Goal: Task Accomplishment & Management: Complete application form

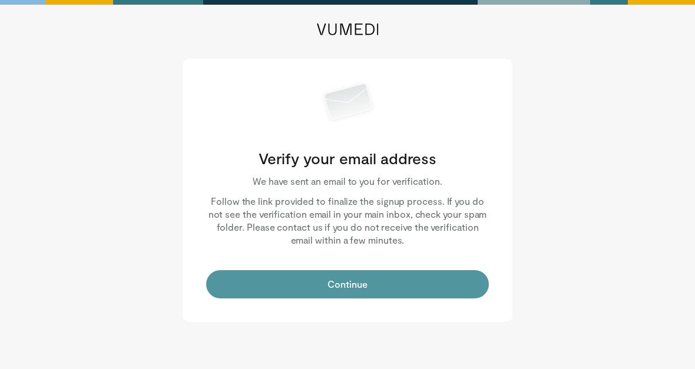
click at [393, 284] on button "Continue" at bounding box center [347, 284] width 283 height 28
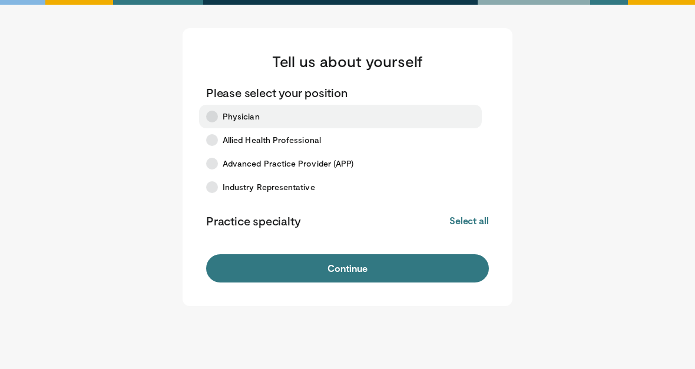
click at [230, 108] on label "Physician" at bounding box center [340, 117] width 283 height 24
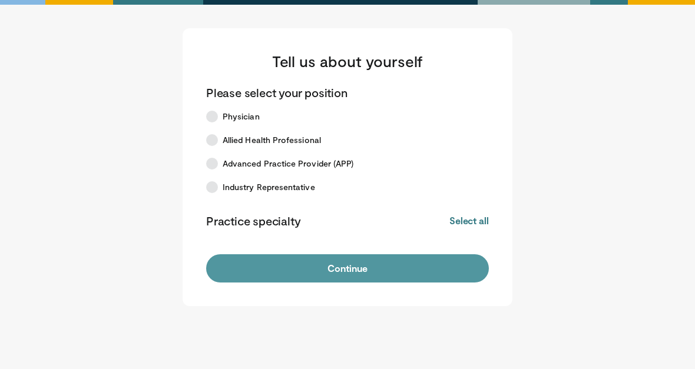
click at [396, 281] on button "Continue" at bounding box center [347, 268] width 283 height 28
click at [416, 266] on button "Continue" at bounding box center [347, 268] width 283 height 28
click at [343, 270] on button "Continue" at bounding box center [347, 268] width 283 height 28
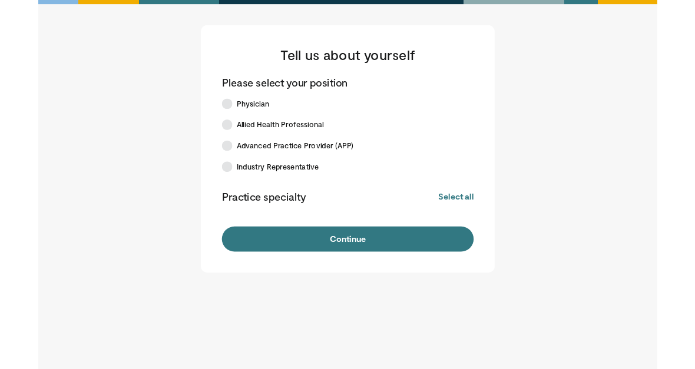
scroll to position [45, 0]
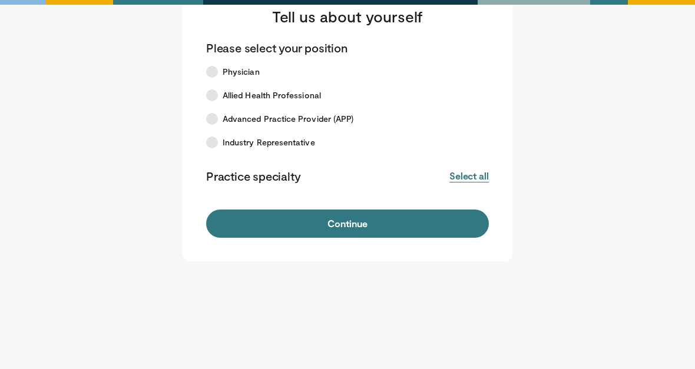
click at [478, 181] on button "Select all" at bounding box center [468, 176] width 39 height 13
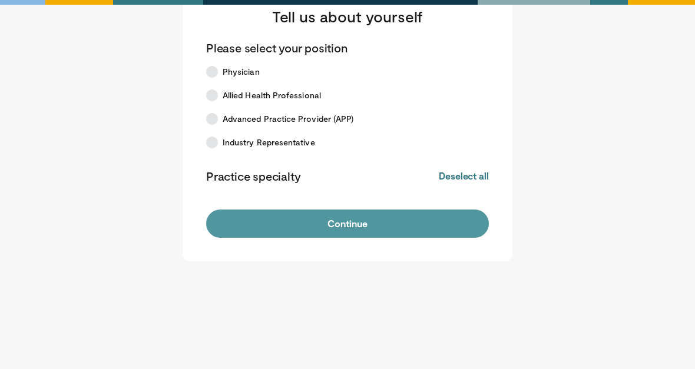
click at [337, 231] on button "Continue" at bounding box center [347, 224] width 283 height 28
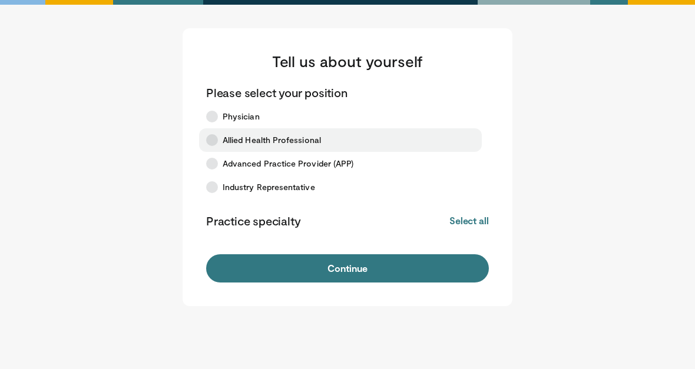
click at [210, 141] on icon at bounding box center [212, 140] width 12 height 12
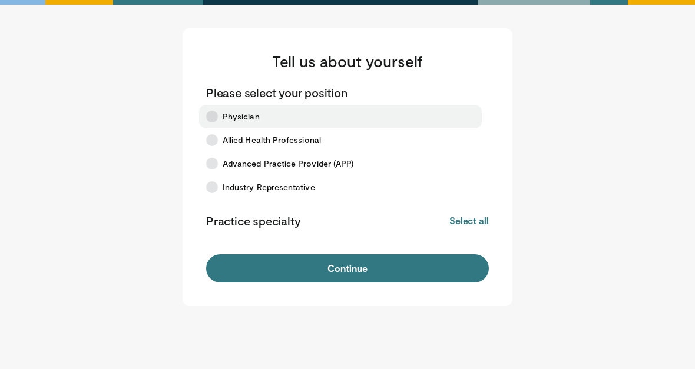
click at [206, 125] on label "Physician" at bounding box center [340, 117] width 283 height 24
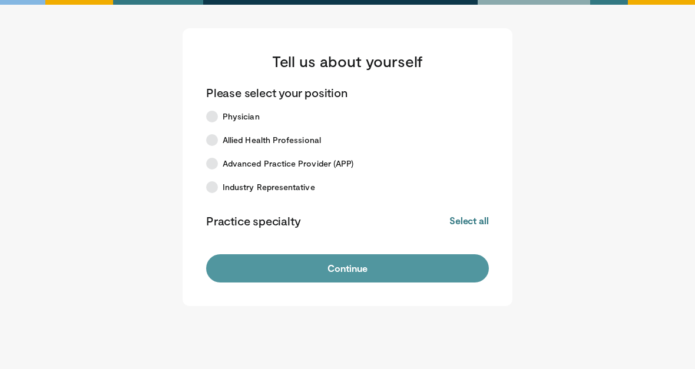
click at [351, 269] on button "Continue" at bounding box center [347, 268] width 283 height 28
click at [352, 269] on button "Continue" at bounding box center [347, 268] width 283 height 28
click at [354, 265] on button "Continue" at bounding box center [347, 268] width 283 height 28
click at [339, 276] on button "Continue" at bounding box center [347, 268] width 283 height 28
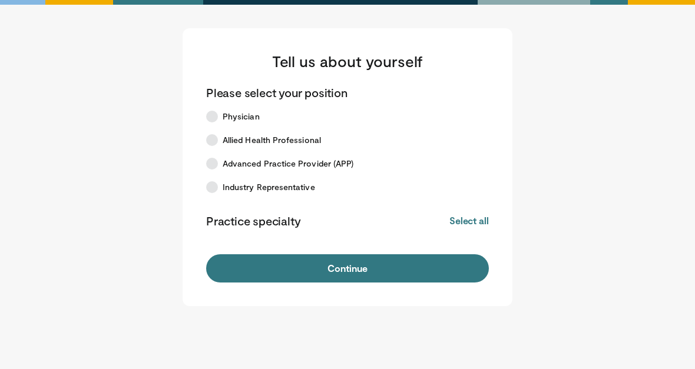
click at [276, 226] on p "Practice specialty" at bounding box center [253, 220] width 94 height 15
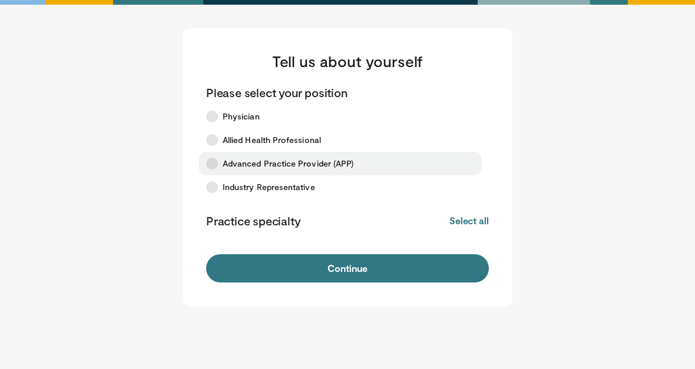
click at [212, 165] on icon at bounding box center [212, 164] width 12 height 12
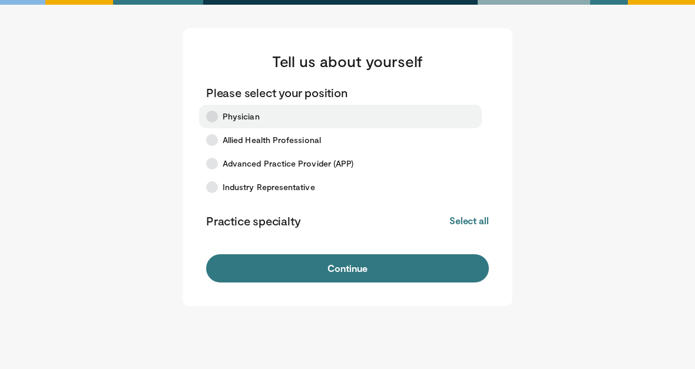
click at [218, 122] on label "Physician" at bounding box center [340, 117] width 283 height 24
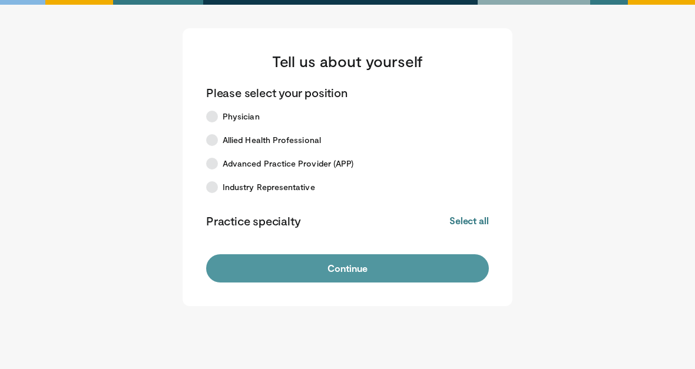
click at [390, 267] on button "Continue" at bounding box center [347, 268] width 283 height 28
click at [364, 264] on button "Continue" at bounding box center [347, 268] width 283 height 28
click at [350, 273] on button "Continue" at bounding box center [347, 268] width 283 height 28
click at [339, 279] on button "Continue" at bounding box center [347, 268] width 283 height 28
click at [339, 281] on button "Continue" at bounding box center [347, 268] width 283 height 28
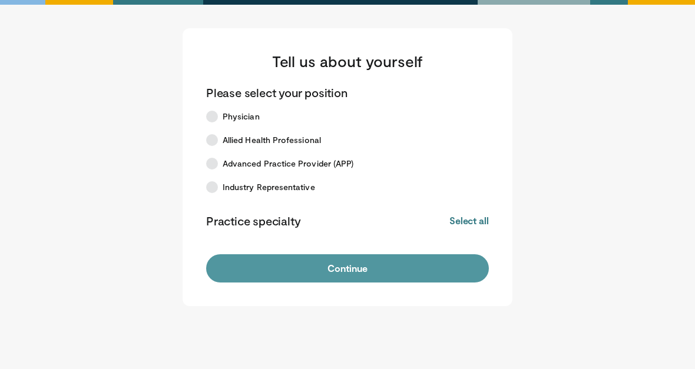
click at [340, 266] on button "Continue" at bounding box center [347, 268] width 283 height 28
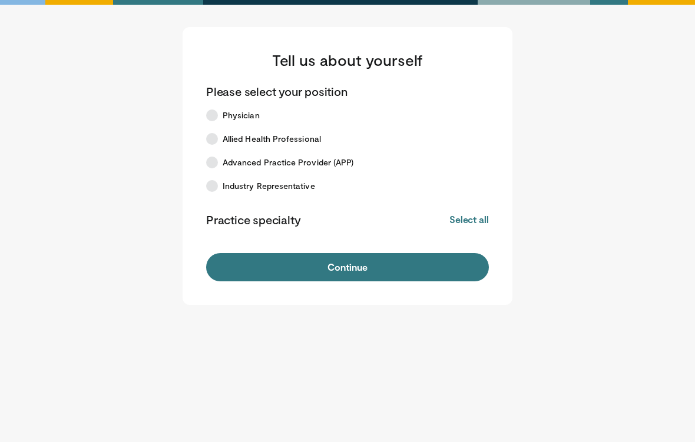
scroll to position [6, 0]
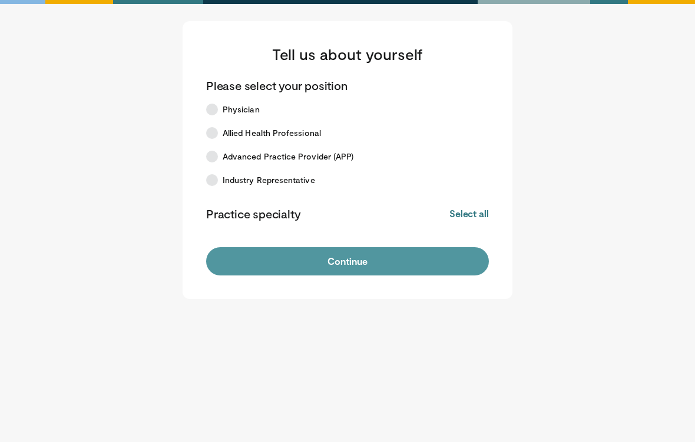
click at [385, 267] on button "Continue" at bounding box center [347, 262] width 283 height 28
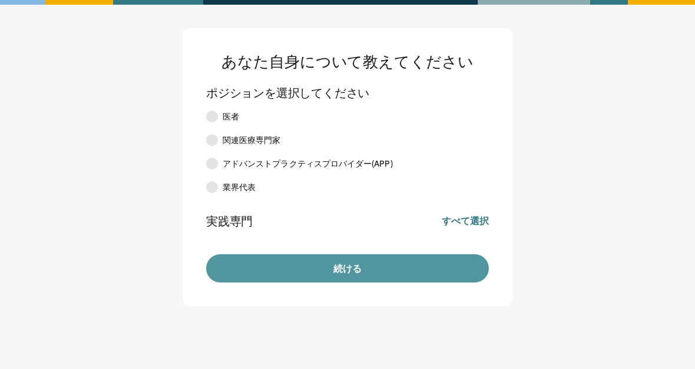
click at [360, 274] on button "続ける" at bounding box center [347, 268] width 283 height 28
click at [360, 279] on button "続ける" at bounding box center [347, 268] width 283 height 28
click at [374, 274] on button "続ける" at bounding box center [347, 268] width 283 height 28
click at [365, 263] on button "続ける" at bounding box center [347, 268] width 283 height 28
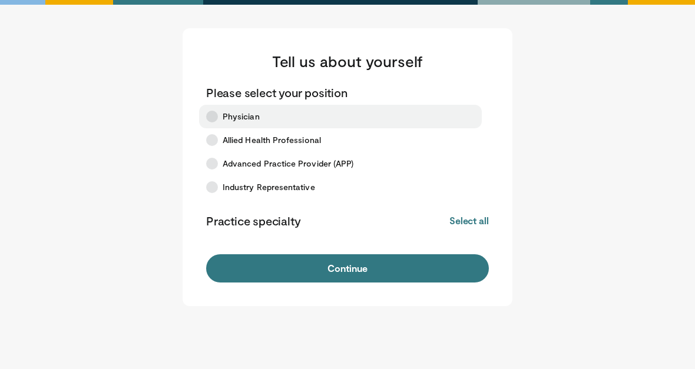
click at [221, 120] on label "Physician" at bounding box center [340, 117] width 283 height 24
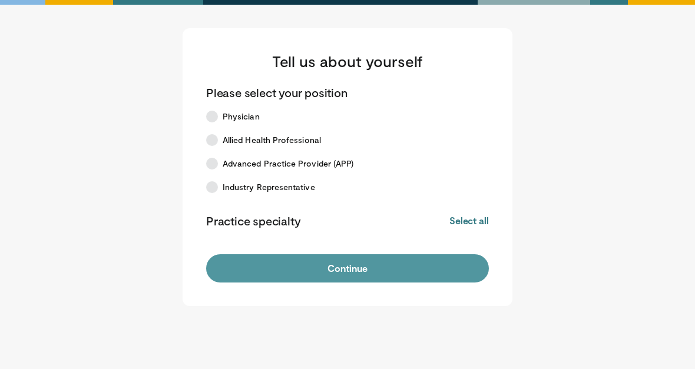
click at [323, 266] on button "Continue" at bounding box center [347, 268] width 283 height 28
click at [373, 271] on button "Continue" at bounding box center [347, 268] width 283 height 28
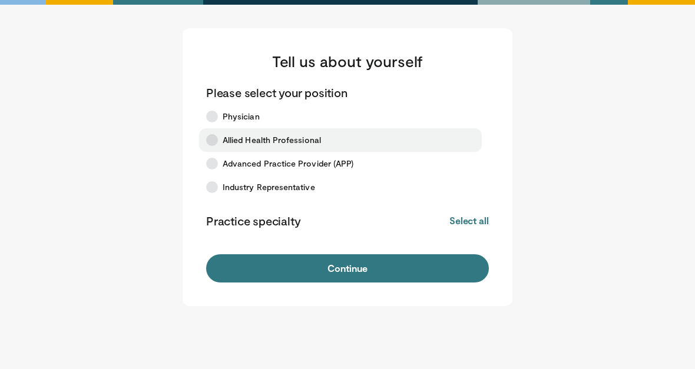
click at [216, 149] on label "Allied Health Professional" at bounding box center [340, 140] width 283 height 24
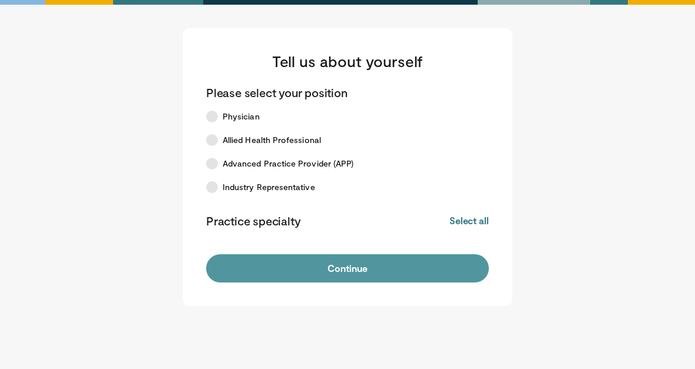
click at [310, 261] on button "Continue" at bounding box center [347, 268] width 283 height 28
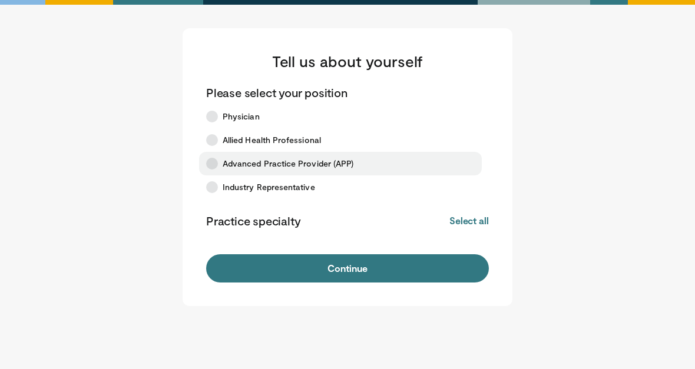
click at [238, 157] on label "Advanced Practice Provider (APP)" at bounding box center [340, 164] width 283 height 24
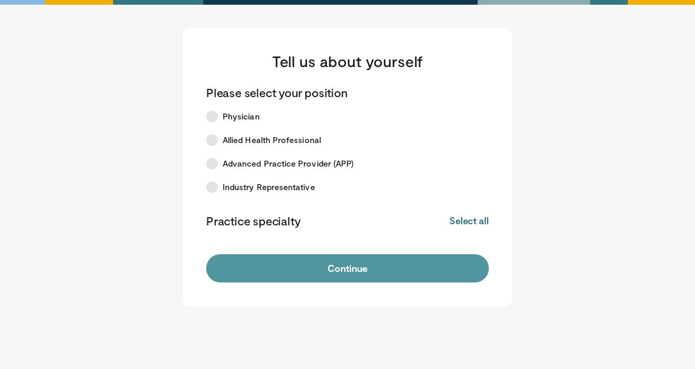
click at [317, 281] on button "Continue" at bounding box center [347, 268] width 283 height 28
click at [357, 271] on button "Continue" at bounding box center [347, 268] width 283 height 28
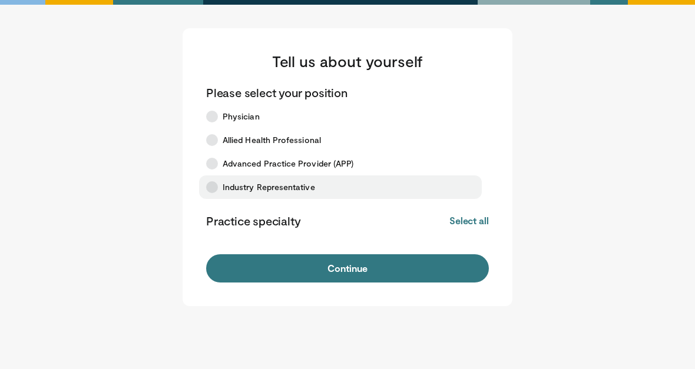
click at [215, 185] on icon at bounding box center [212, 187] width 12 height 12
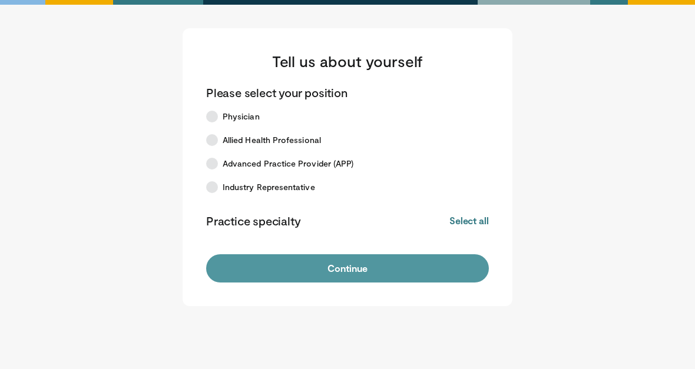
click at [307, 265] on button "Continue" at bounding box center [347, 268] width 283 height 28
click at [403, 267] on button "Continue" at bounding box center [347, 268] width 283 height 28
click at [400, 266] on button "Continue" at bounding box center [347, 268] width 283 height 28
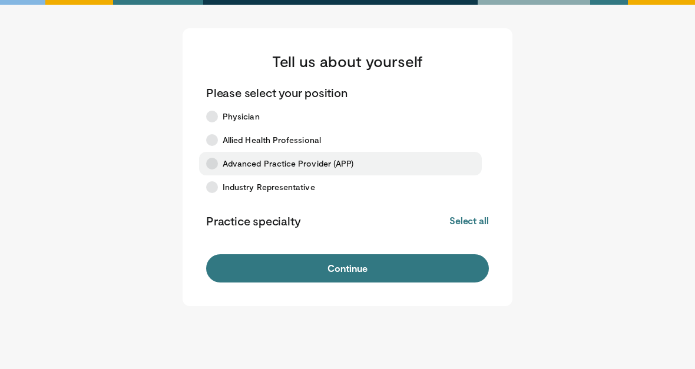
click at [211, 167] on icon at bounding box center [212, 164] width 12 height 12
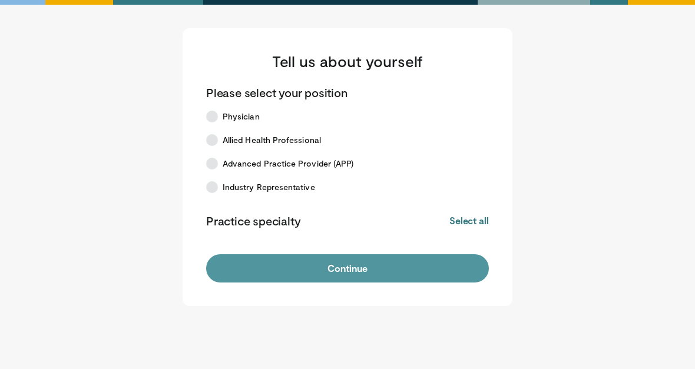
click at [287, 267] on button "Continue" at bounding box center [347, 268] width 283 height 28
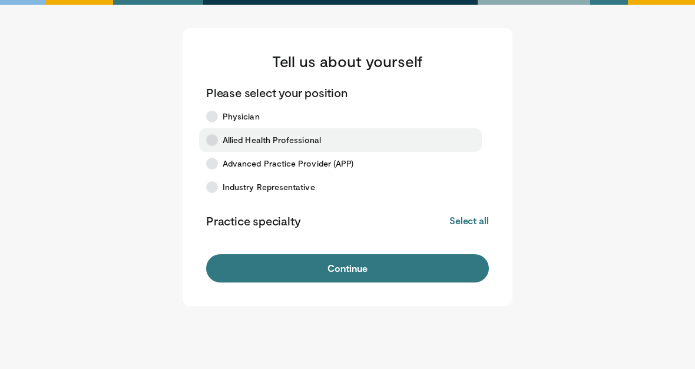
click at [221, 144] on label "Allied Health Professional" at bounding box center [340, 140] width 283 height 24
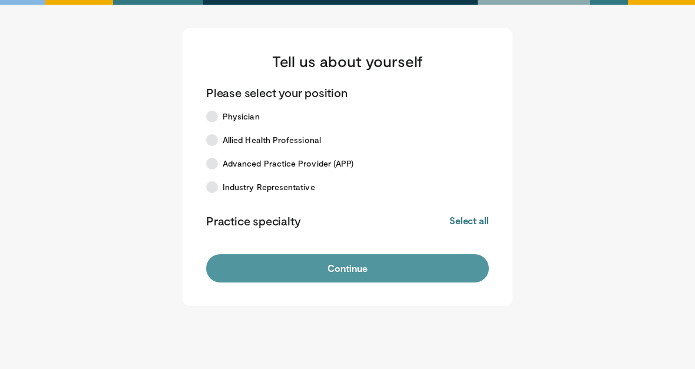
click at [280, 266] on button "Continue" at bounding box center [347, 268] width 283 height 28
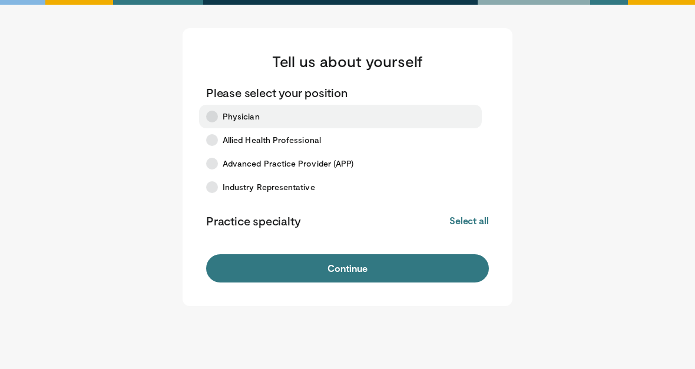
click at [217, 122] on label "Physician" at bounding box center [340, 117] width 283 height 24
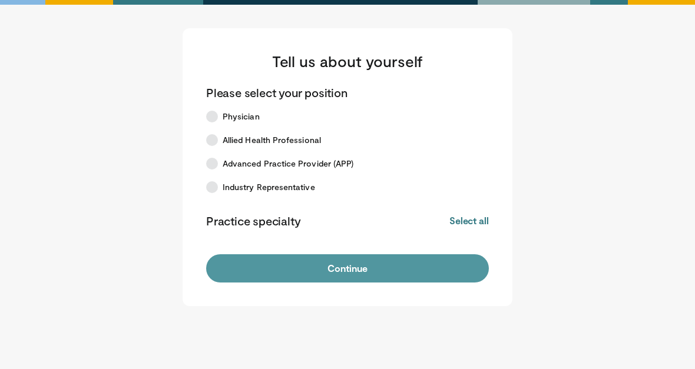
click at [263, 271] on button "Continue" at bounding box center [347, 268] width 283 height 28
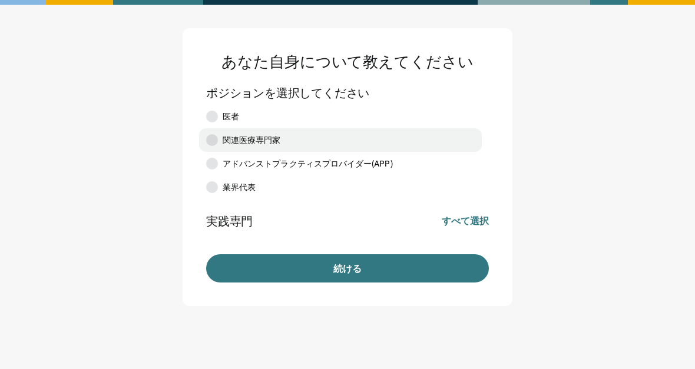
click at [219, 150] on label "関連医療専門家" at bounding box center [340, 140] width 283 height 24
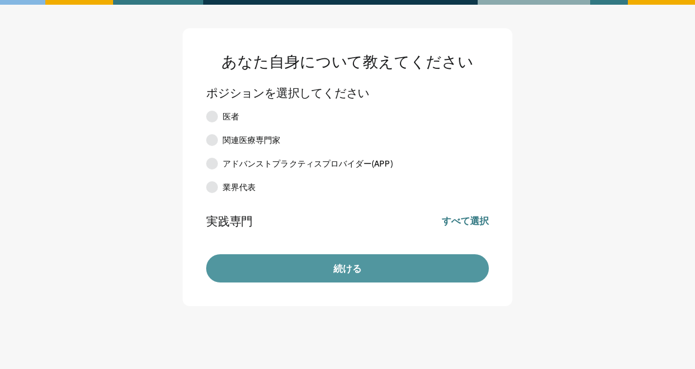
click at [245, 259] on button "続ける" at bounding box center [347, 268] width 283 height 28
click at [253, 270] on button "続ける" at bounding box center [347, 268] width 283 height 28
click at [245, 270] on button "続ける" at bounding box center [347, 268] width 283 height 28
